Goal: Download file/media

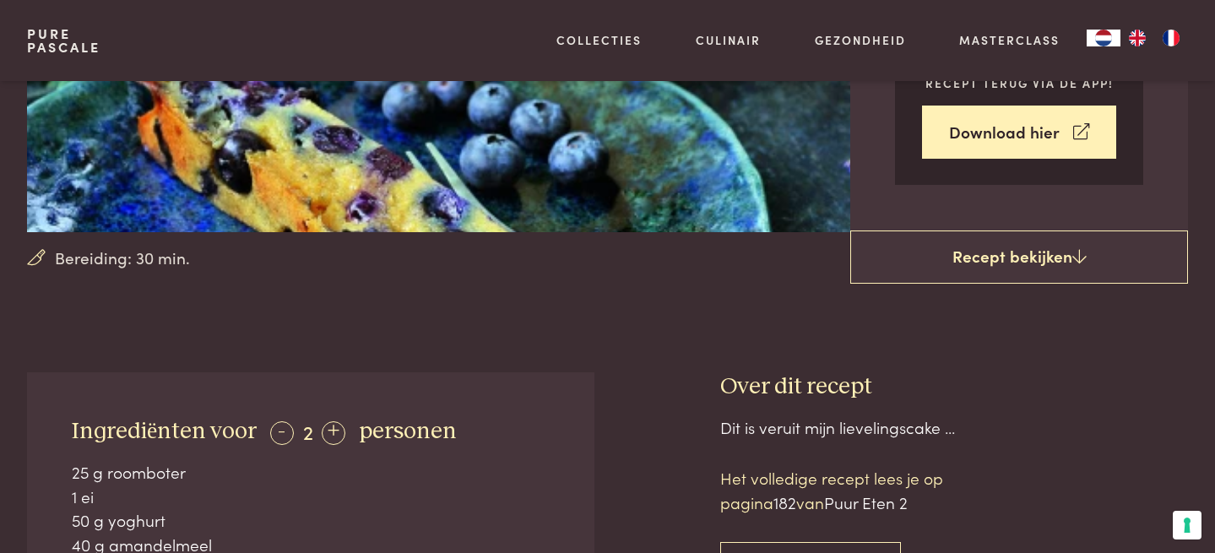
scroll to position [369, 0]
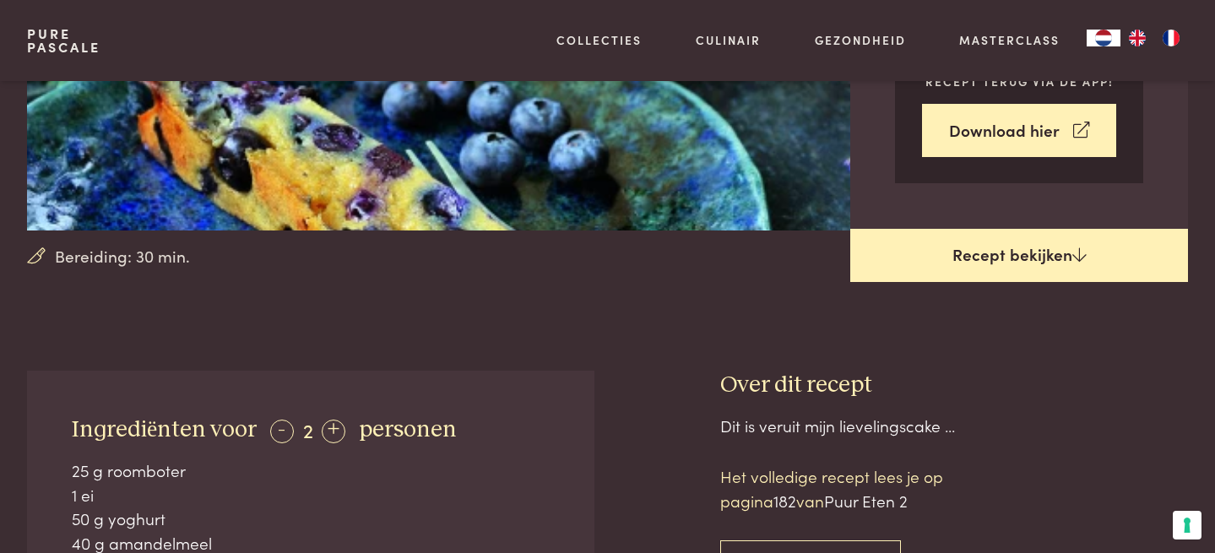
click at [1061, 263] on link "Recept bekijken" at bounding box center [1019, 256] width 338 height 54
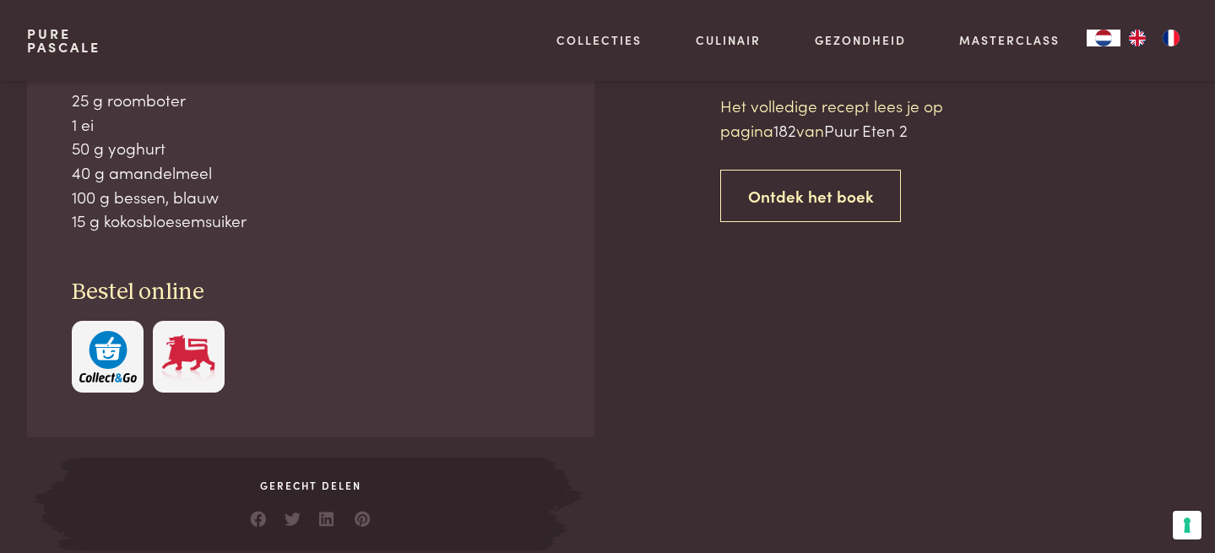
scroll to position [740, 0]
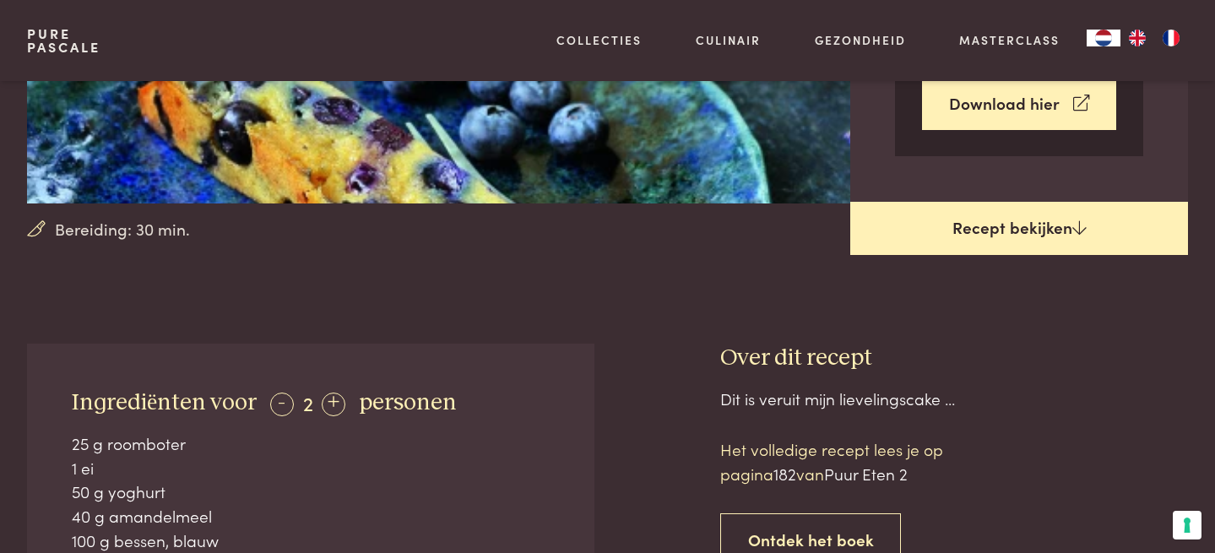
scroll to position [240, 0]
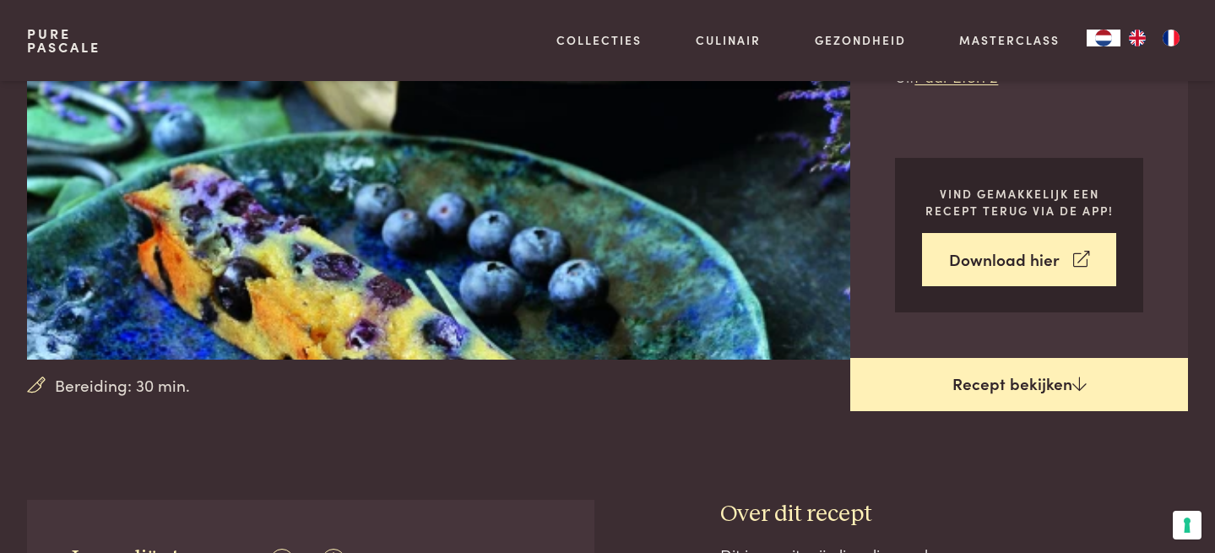
click at [1061, 263] on link "Download hier" at bounding box center [1019, 259] width 194 height 53
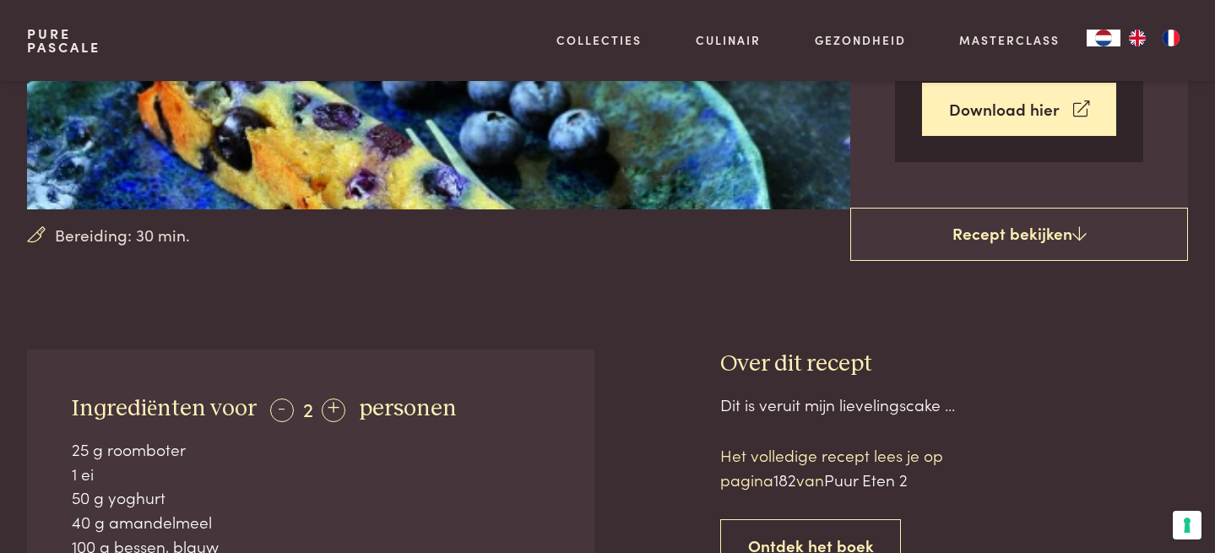
scroll to position [507, 0]
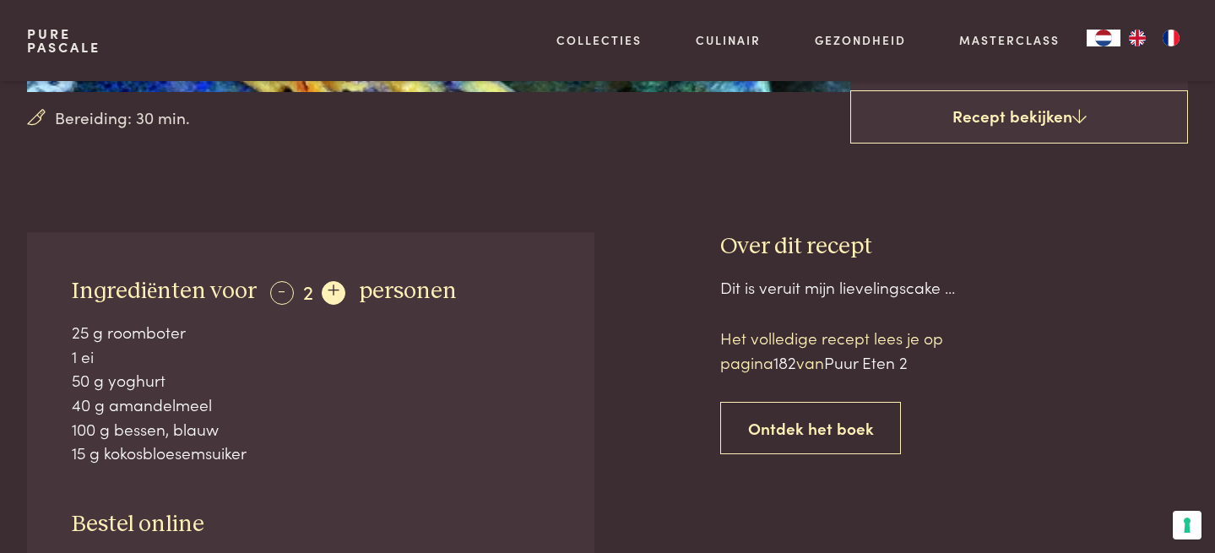
click at [328, 285] on div "+" at bounding box center [334, 293] width 24 height 24
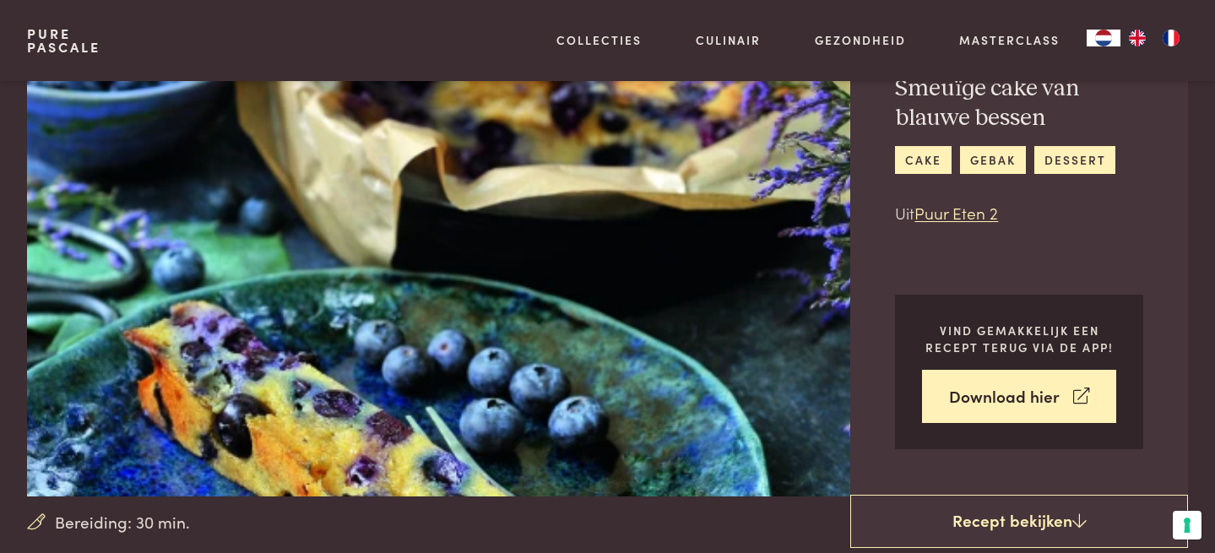
scroll to position [80, 0]
